Goal: Transaction & Acquisition: Purchase product/service

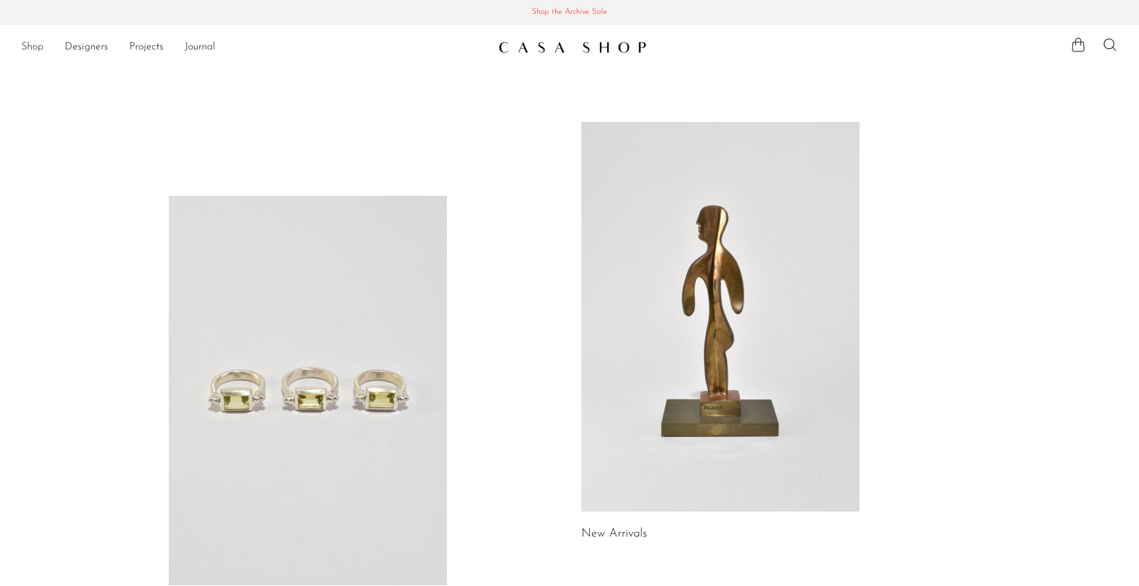
click at [33, 45] on link "Shop" at bounding box center [32, 47] width 22 height 17
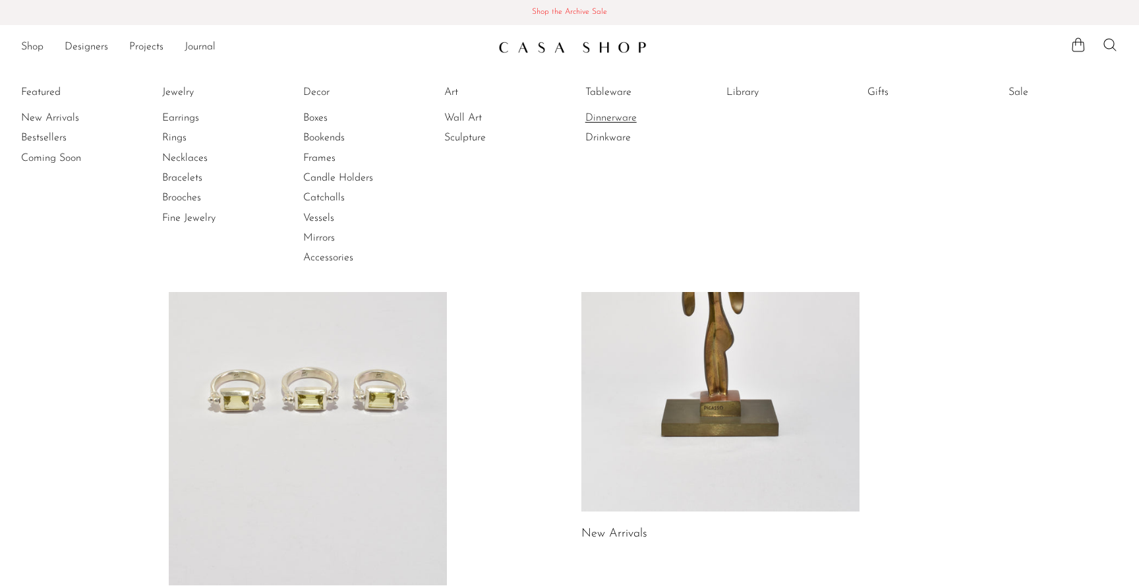
click at [626, 115] on link "Dinnerware" at bounding box center [634, 118] width 99 height 14
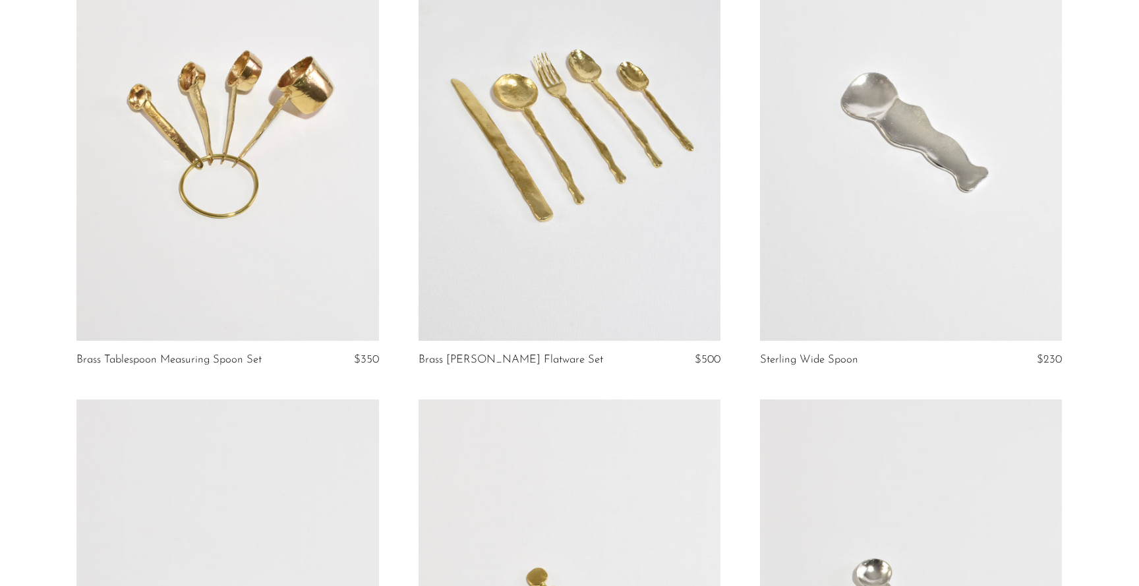
scroll to position [204, 0]
click at [615, 167] on link at bounding box center [569, 129] width 302 height 423
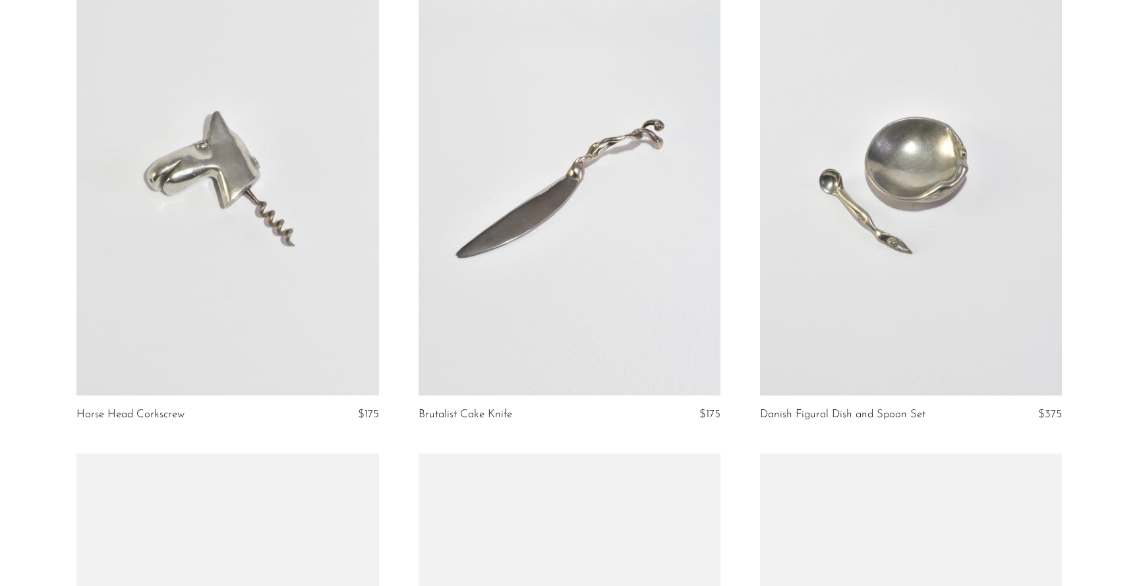
scroll to position [1595, 0]
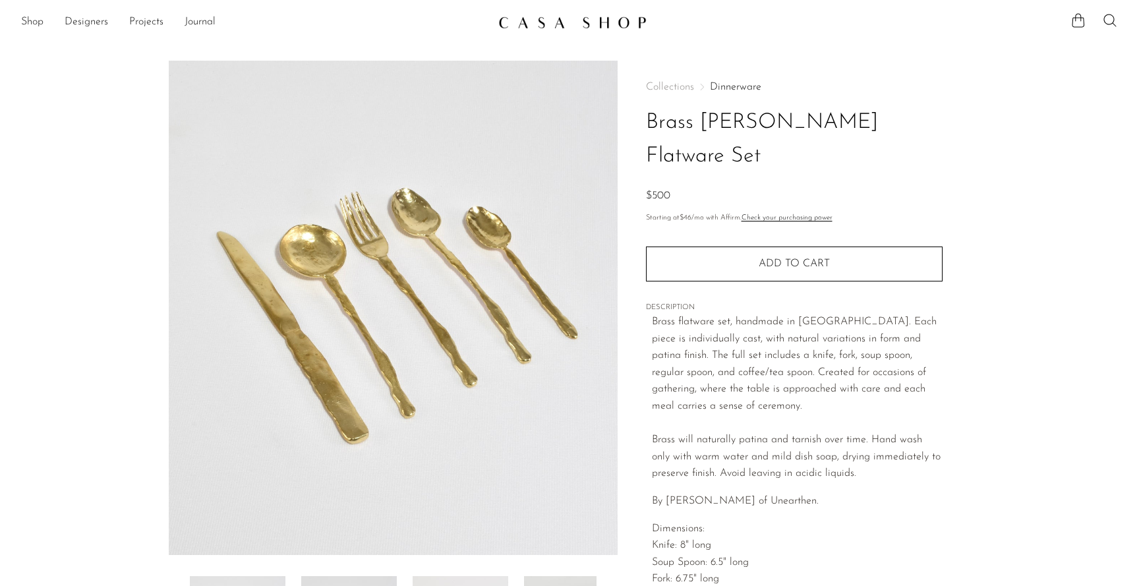
scroll to position [272, 0]
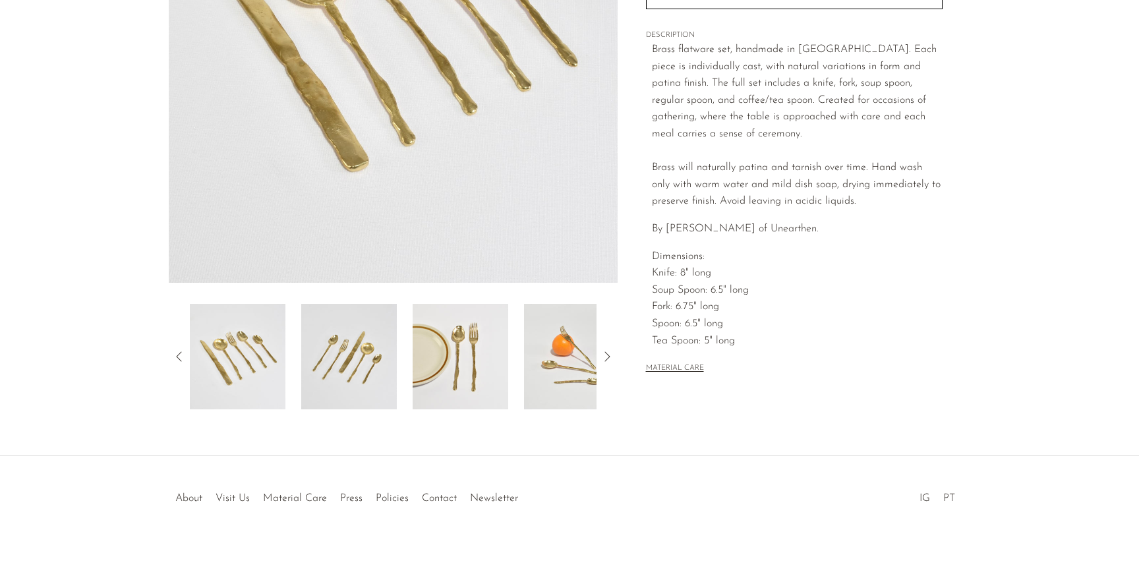
click at [486, 368] on img at bounding box center [461, 356] width 96 height 105
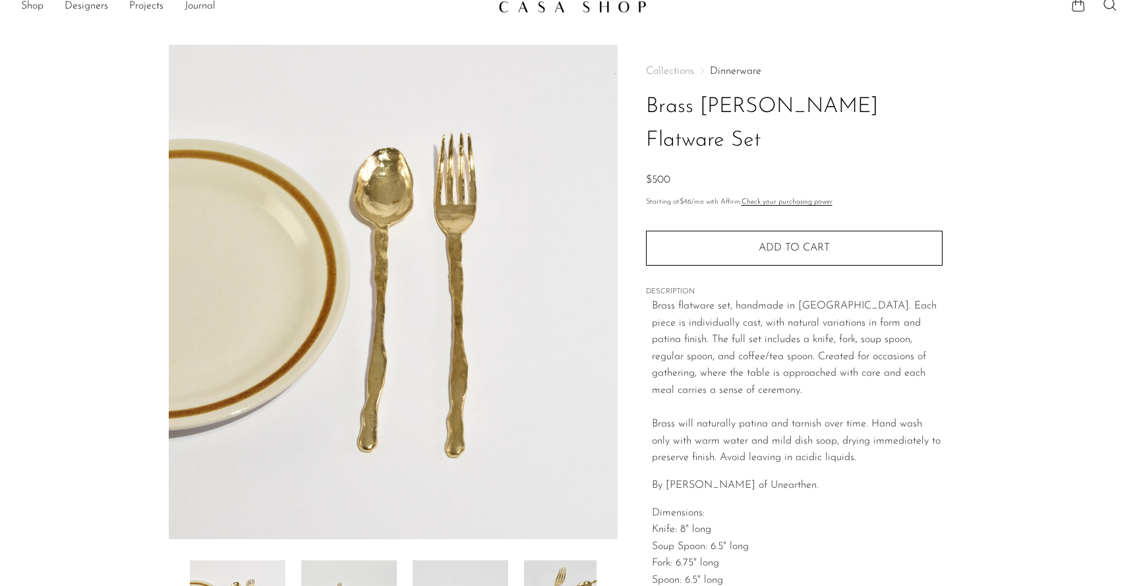
scroll to position [18, 0]
